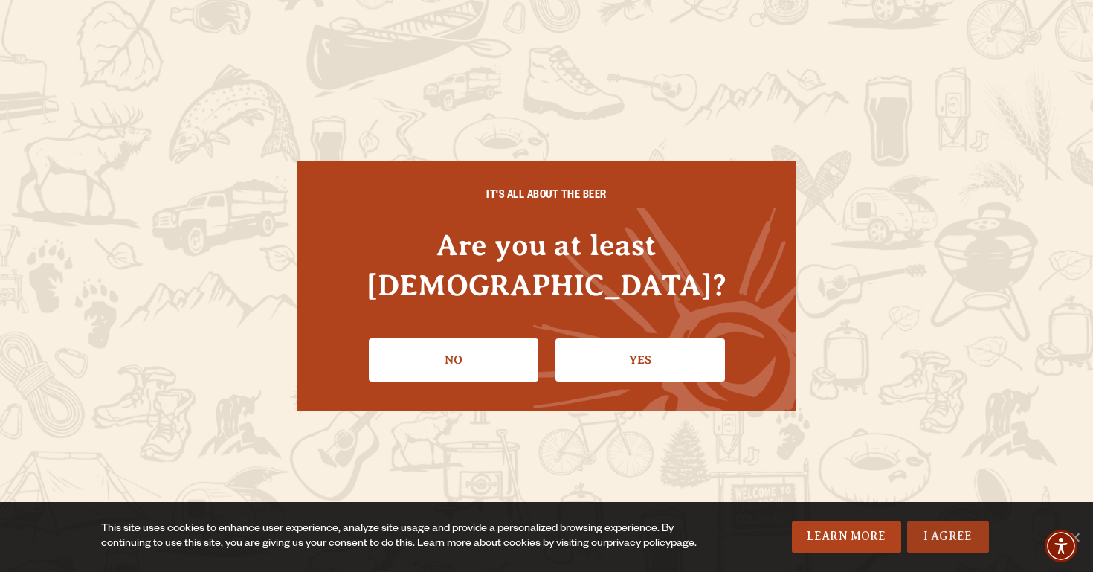
click at [936, 527] on link "I Agree" at bounding box center [948, 537] width 82 height 33
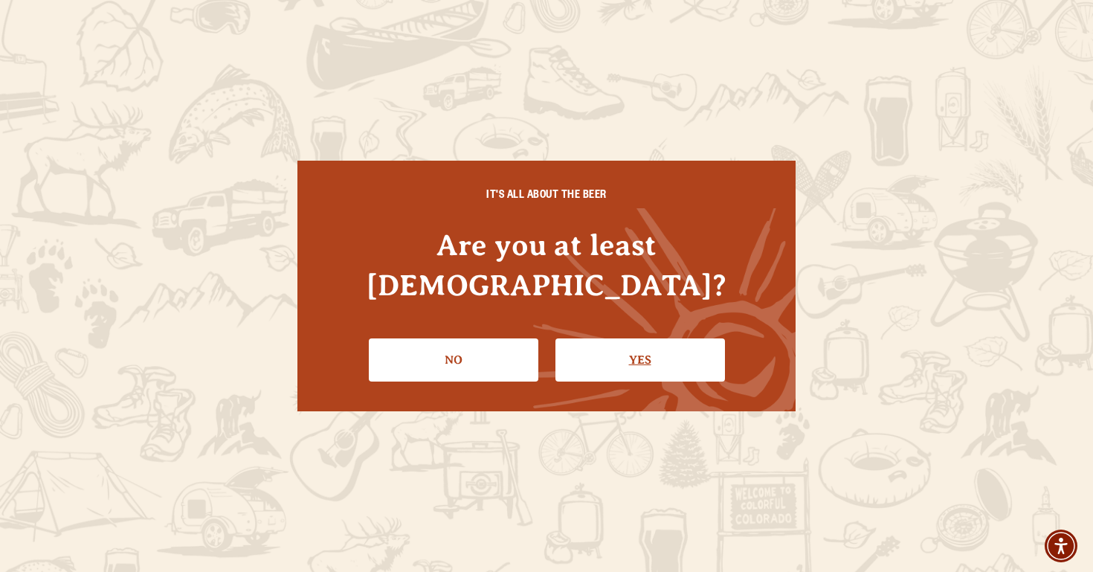
click at [656, 338] on link "Yes" at bounding box center [641, 359] width 170 height 43
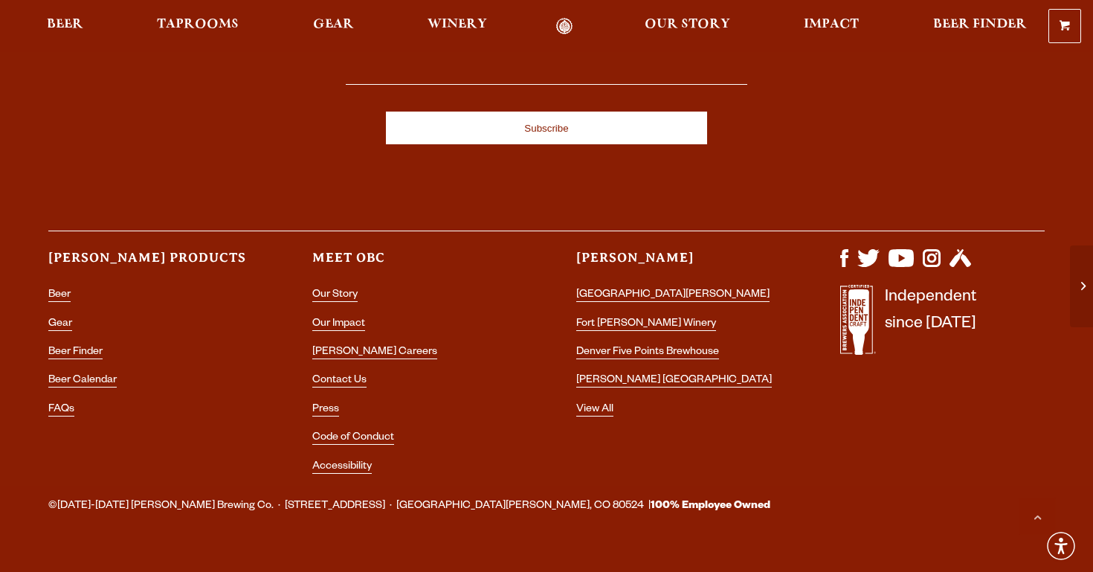
scroll to position [2017, 0]
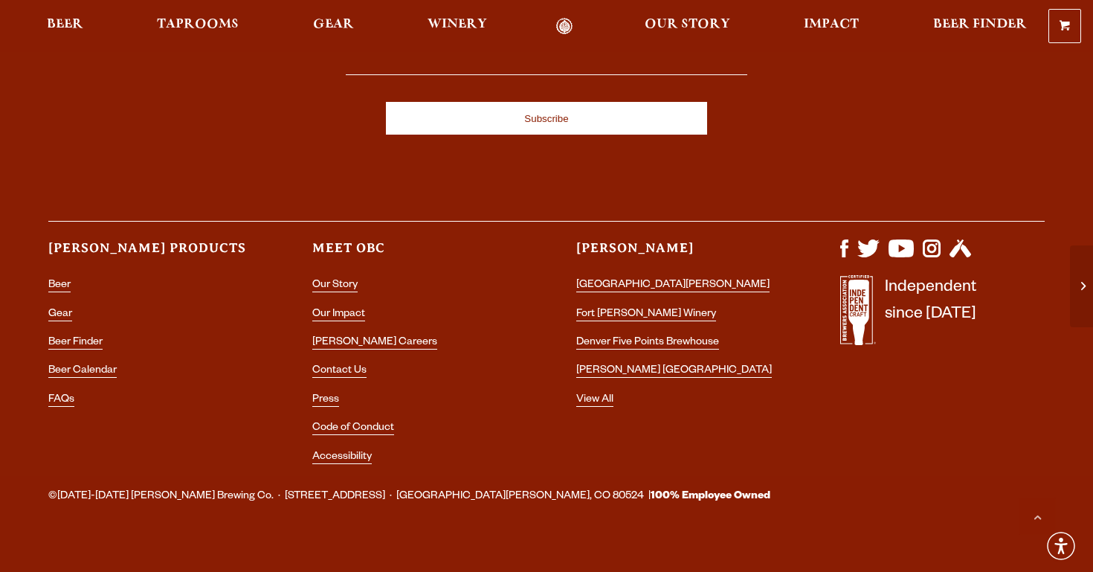
click at [176, 400] on ul "Beer Gear Beer Finder Beer Calendar FAQs" at bounding box center [150, 347] width 205 height 143
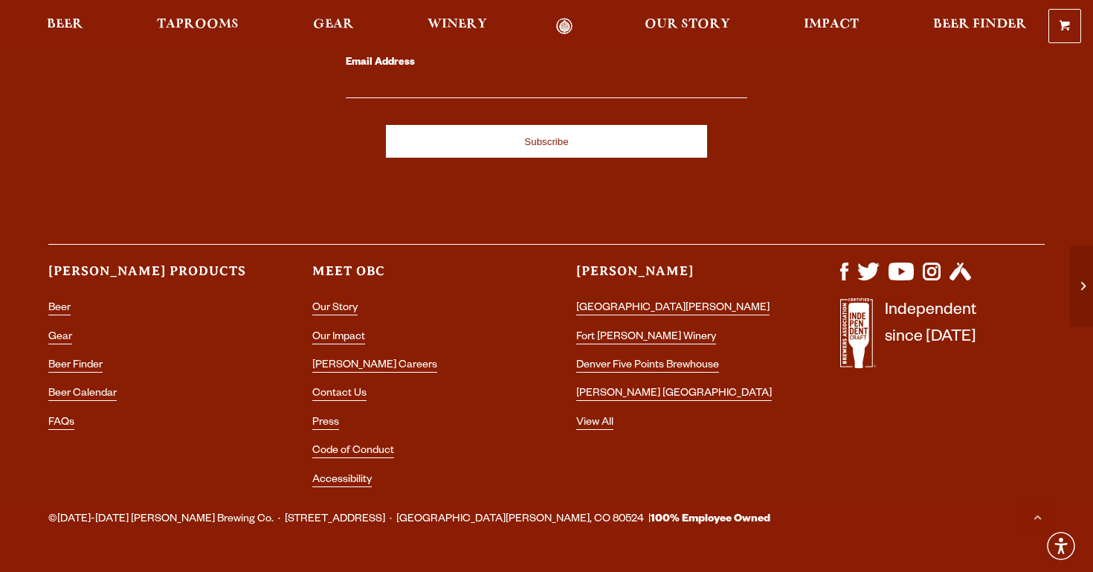
scroll to position [1996, 0]
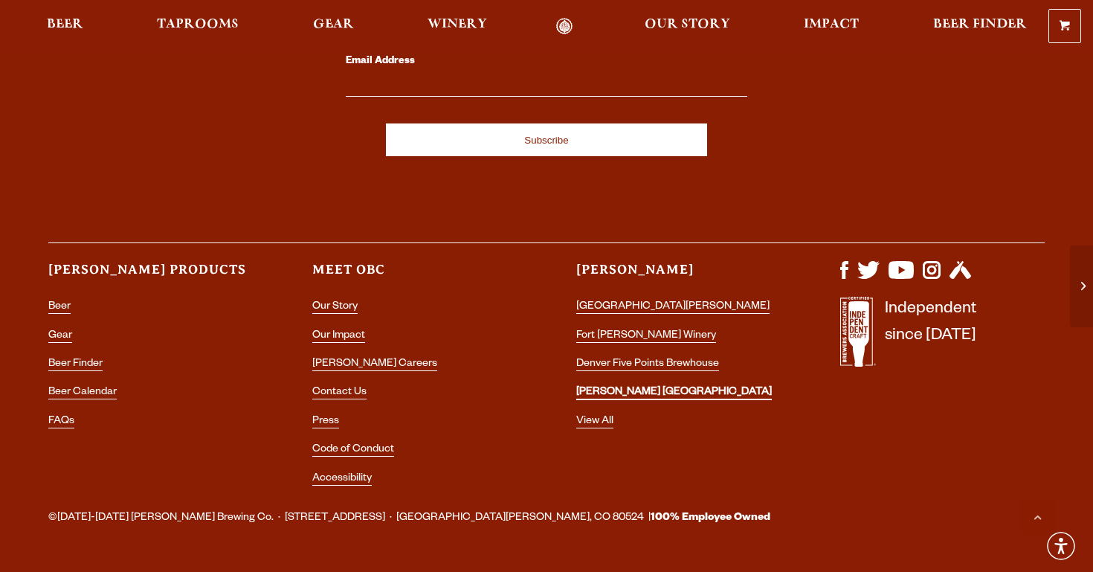
click at [626, 387] on link "[PERSON_NAME] [GEOGRAPHIC_DATA]" at bounding box center [674, 393] width 196 height 13
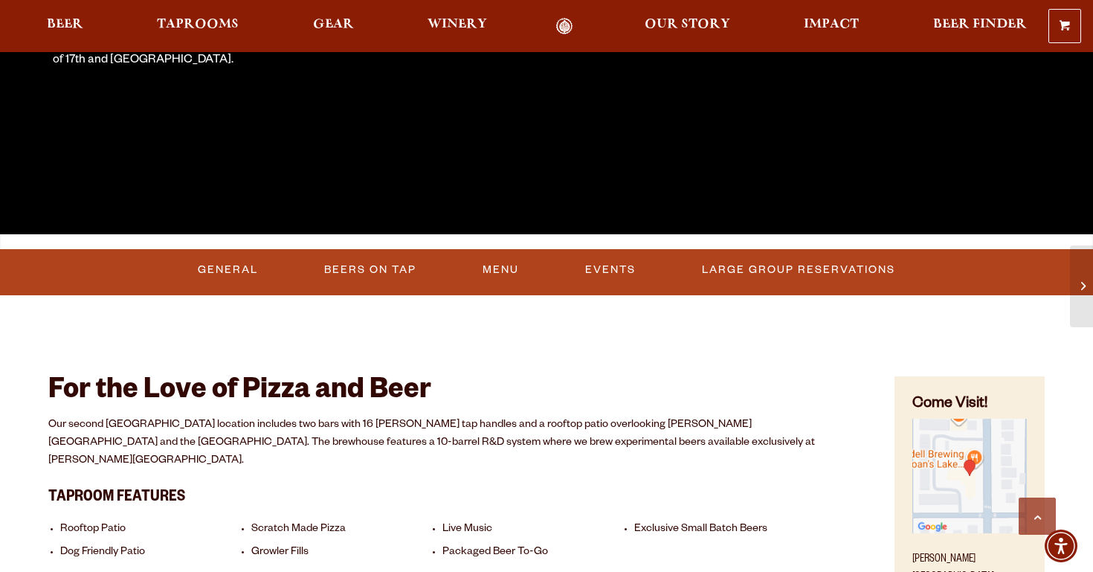
scroll to position [444, 0]
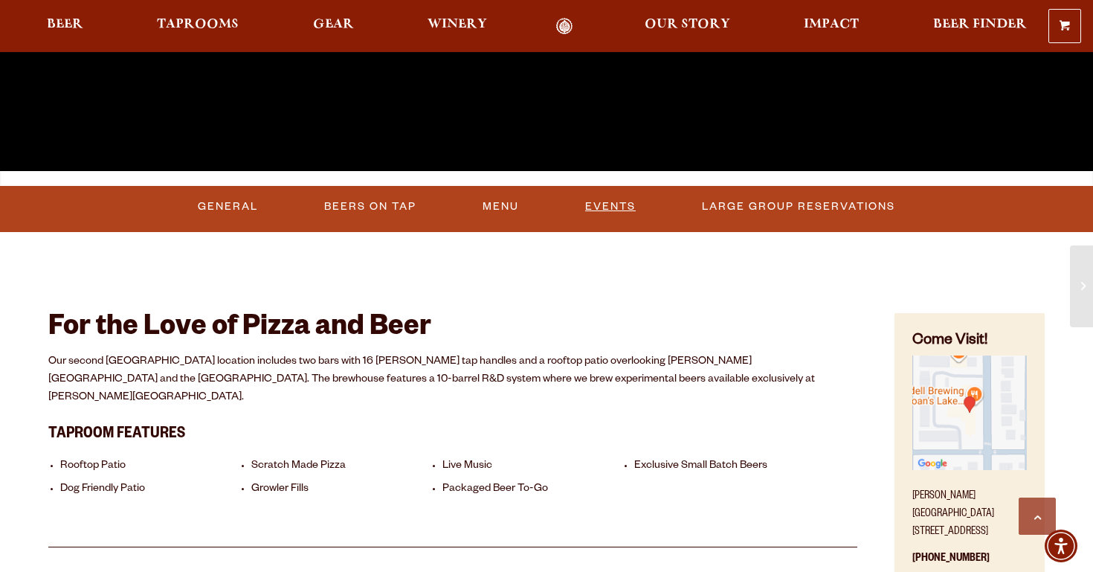
click at [614, 207] on link "Events" at bounding box center [610, 207] width 62 height 34
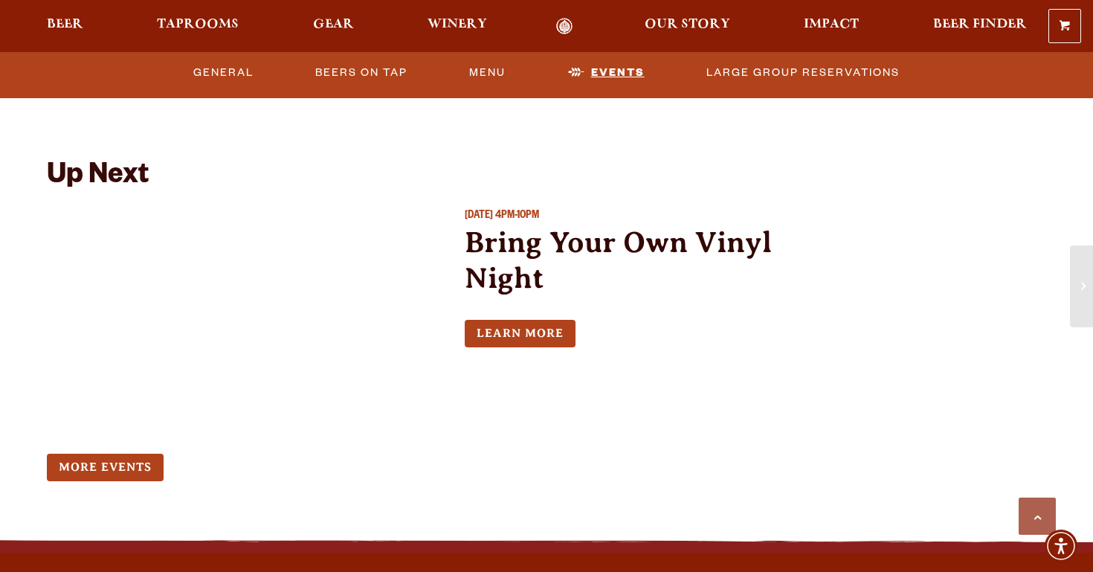
scroll to position [1301, 0]
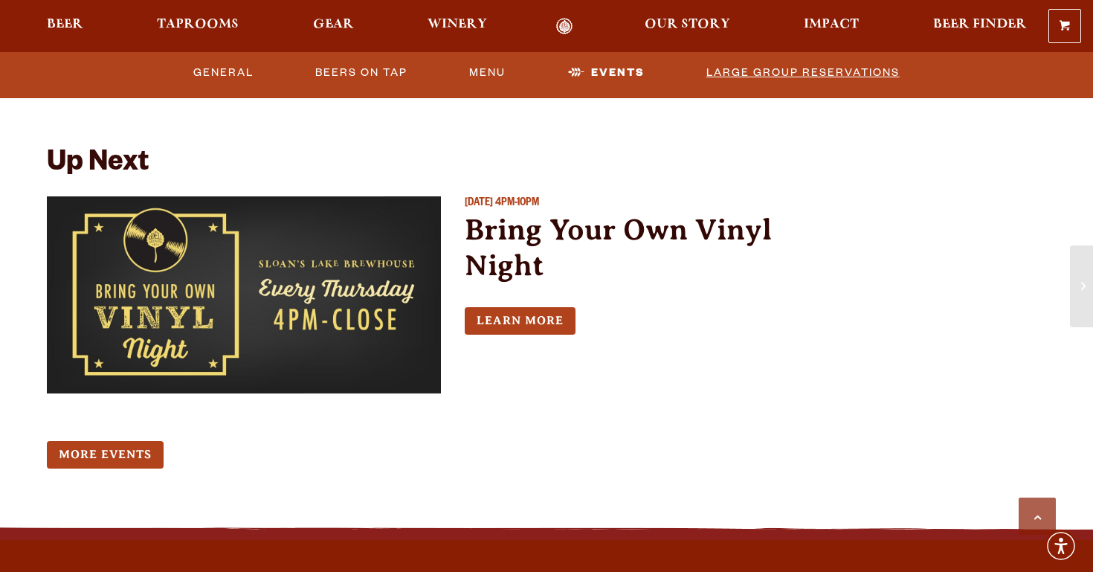
click at [759, 82] on link "Large Group Reservations" at bounding box center [803, 73] width 205 height 34
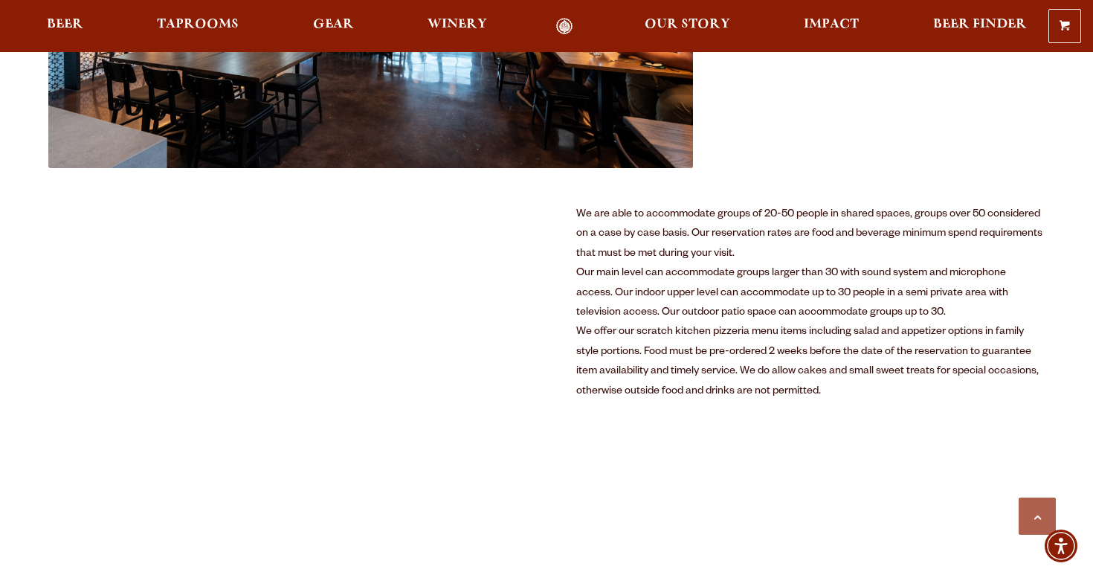
scroll to position [757, 0]
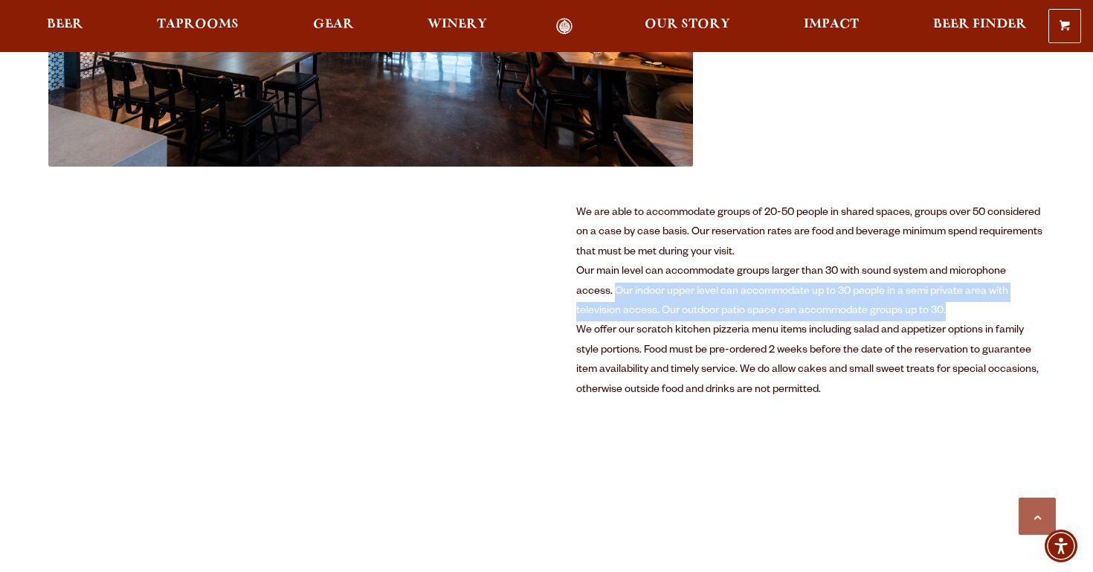
drag, startPoint x: 577, startPoint y: 292, endPoint x: 907, endPoint y: 311, distance: 330.1
click at [907, 311] on div "Our main level can accommodate groups larger than 30 with sound system and micr…" at bounding box center [810, 292] width 469 height 59
copy div "Our indoor upper level can accommodate up to 30 people in a semi private area w…"
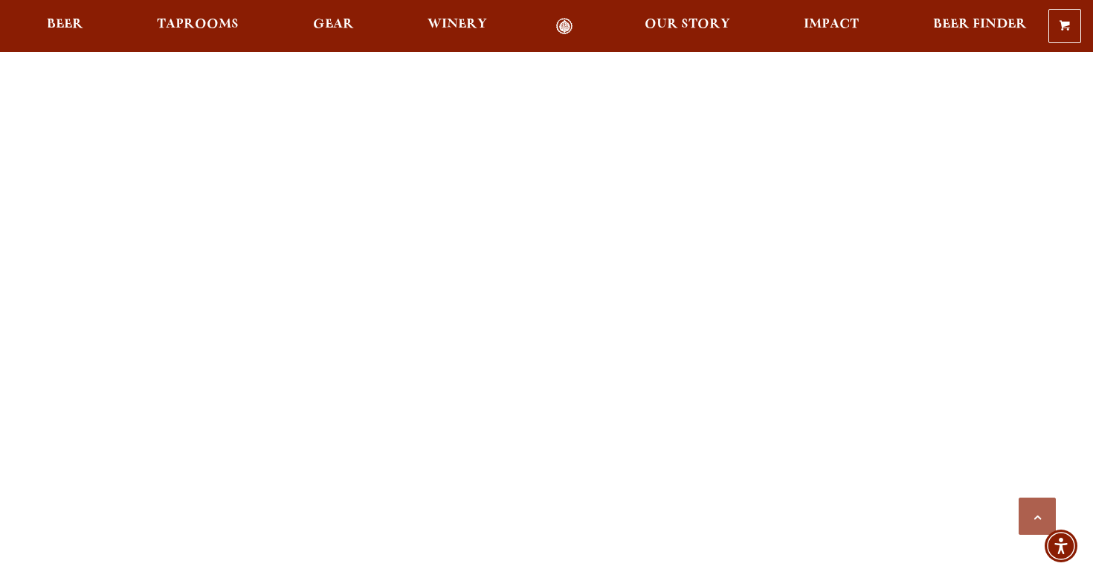
scroll to position [1899, 0]
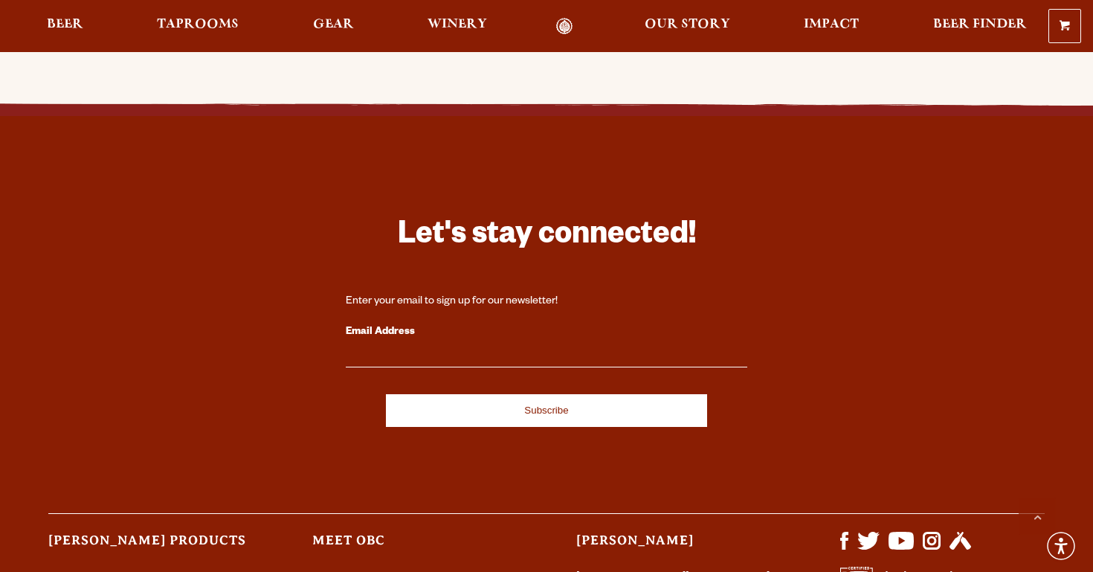
scroll to position [3591, 0]
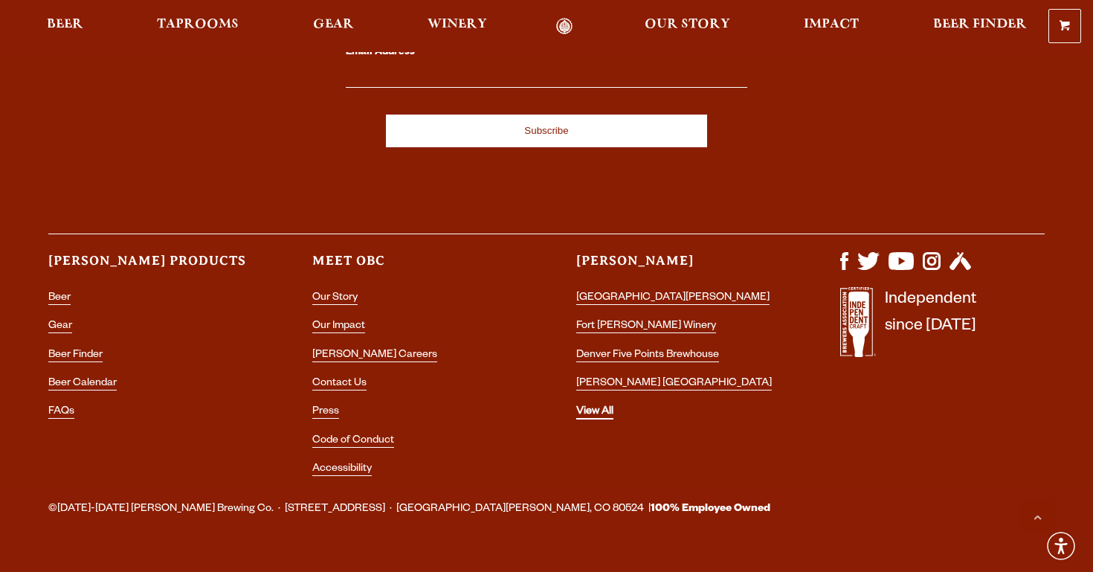
click at [600, 406] on link "View All" at bounding box center [594, 412] width 37 height 13
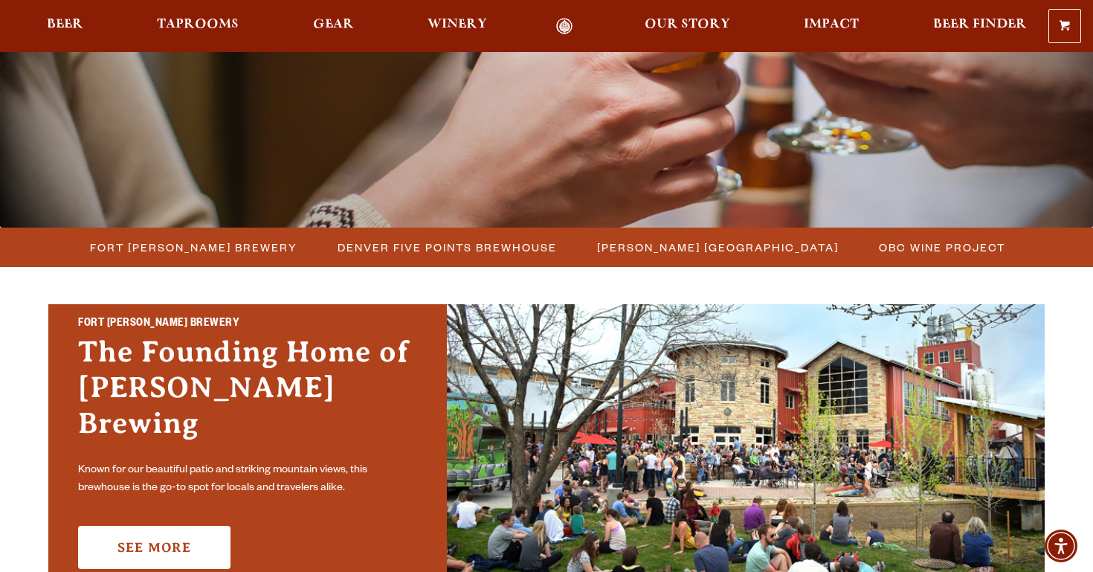
scroll to position [309, 0]
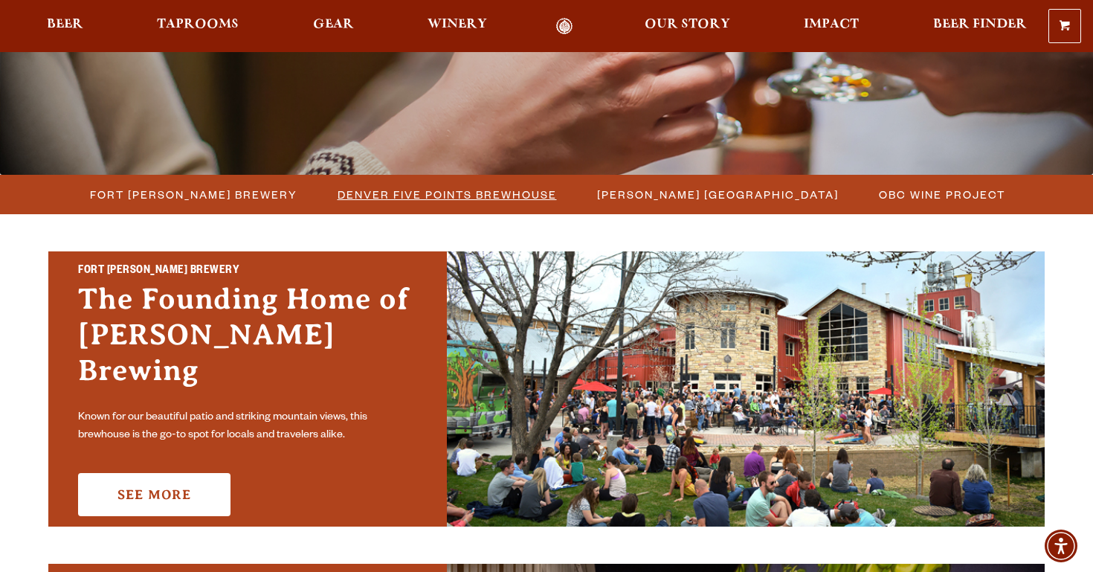
click at [411, 193] on span "Denver Five Points Brewhouse" at bounding box center [447, 195] width 219 height 22
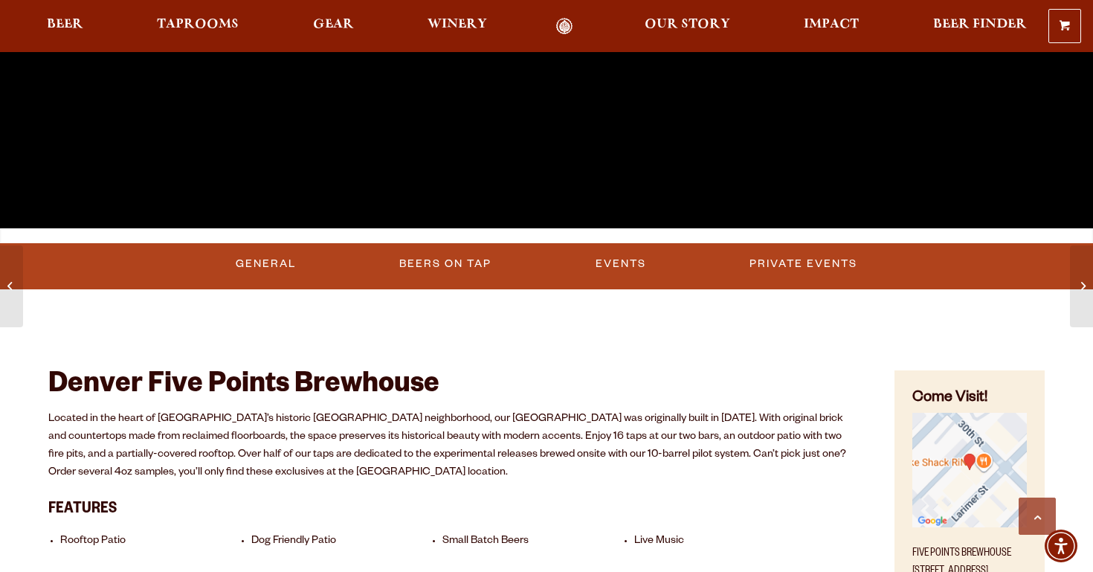
scroll to position [388, 0]
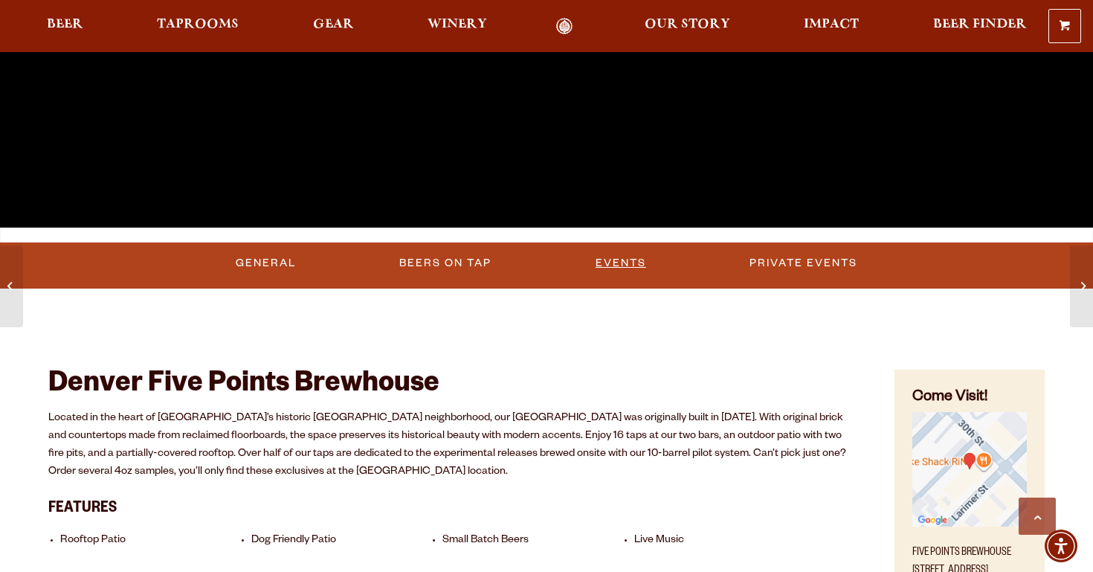
click at [627, 263] on link "Events" at bounding box center [621, 263] width 62 height 34
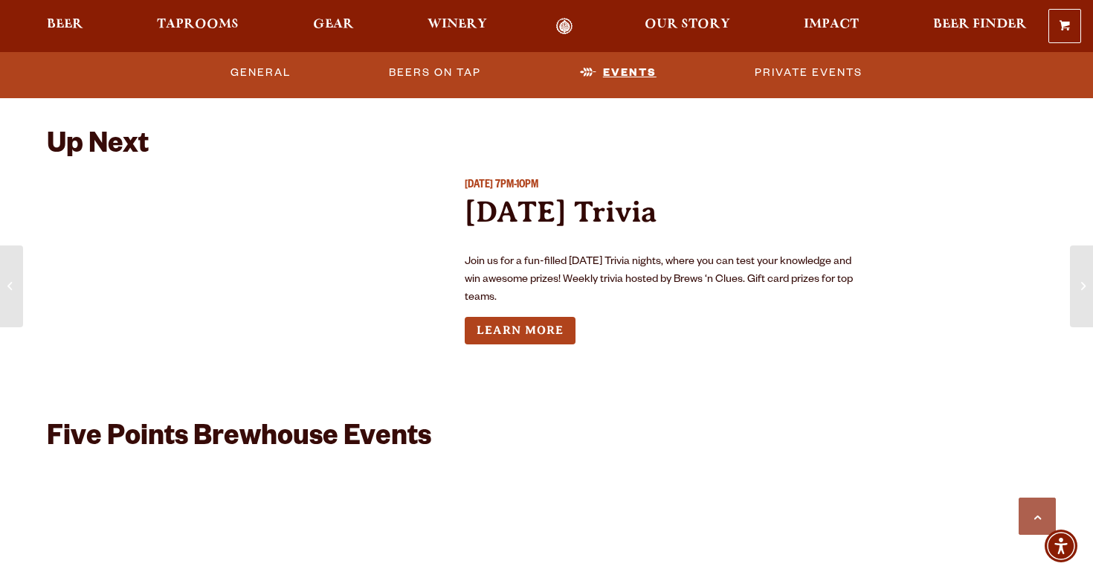
scroll to position [3916, 0]
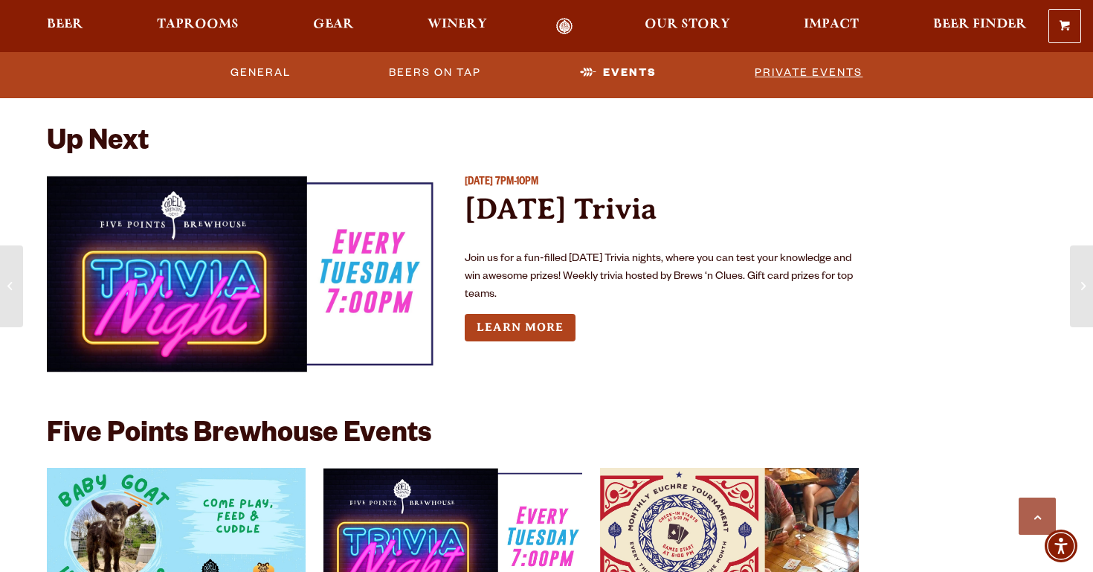
click at [800, 71] on link "Private Events" at bounding box center [809, 73] width 120 height 34
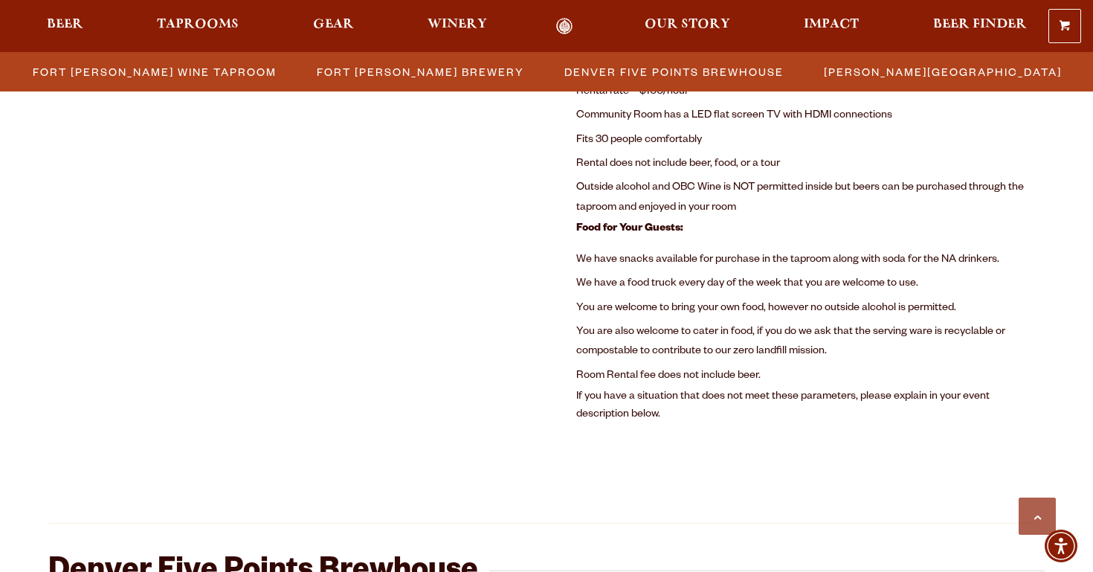
scroll to position [1000, 0]
